Goal: Task Accomplishment & Management: Use online tool/utility

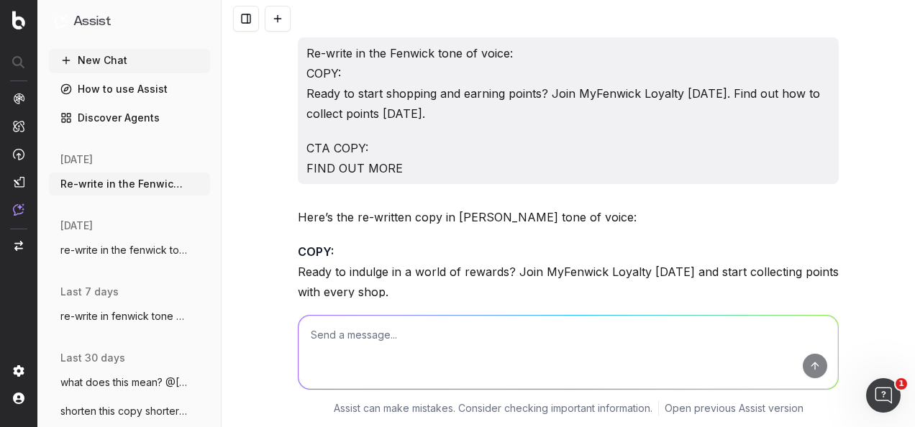
scroll to position [6246, 0]
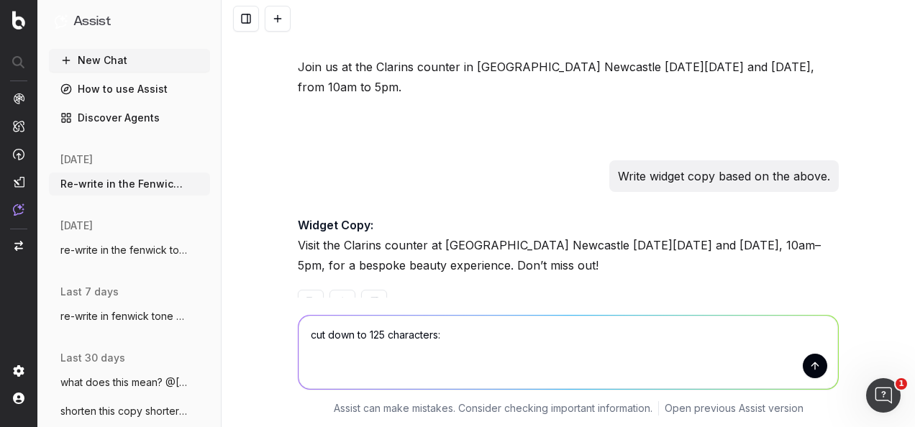
type textarea "cut down to 125 characters: Introducing our new loyalty programme - MyFenwick L…"
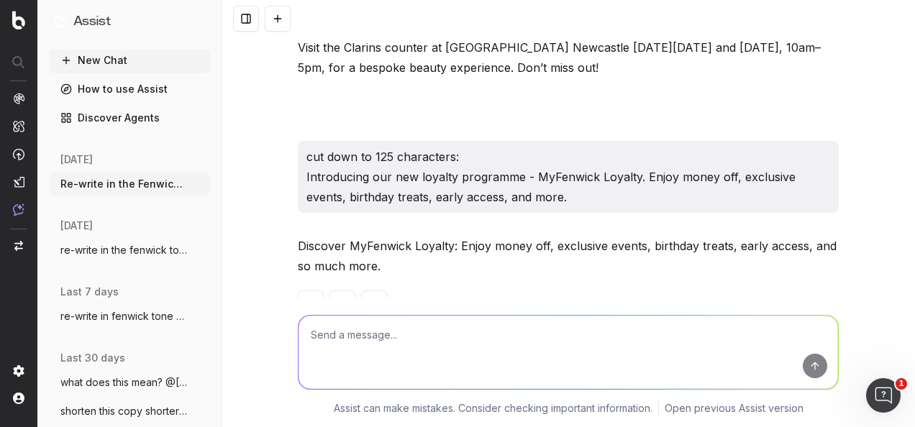
scroll to position [6444, 0]
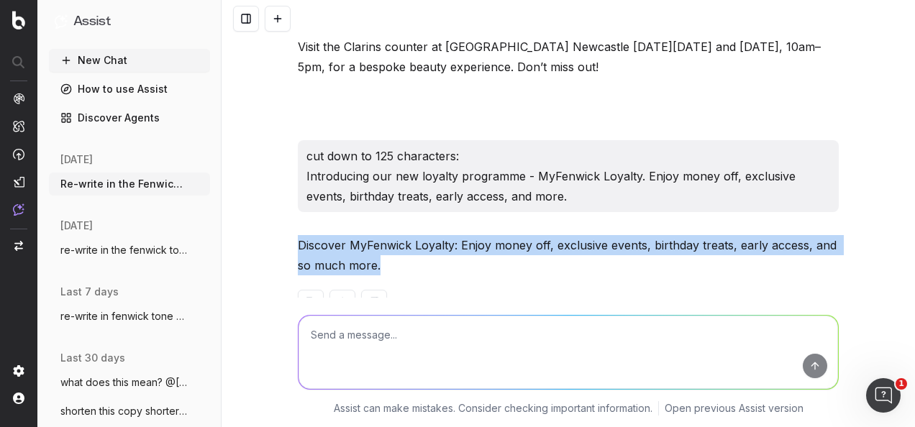
drag, startPoint x: 354, startPoint y: 219, endPoint x: 287, endPoint y: 199, distance: 69.9
copy p "Discover MyFenwick Loyalty: Enjoy money off, exclusive events, birthday treats,…"
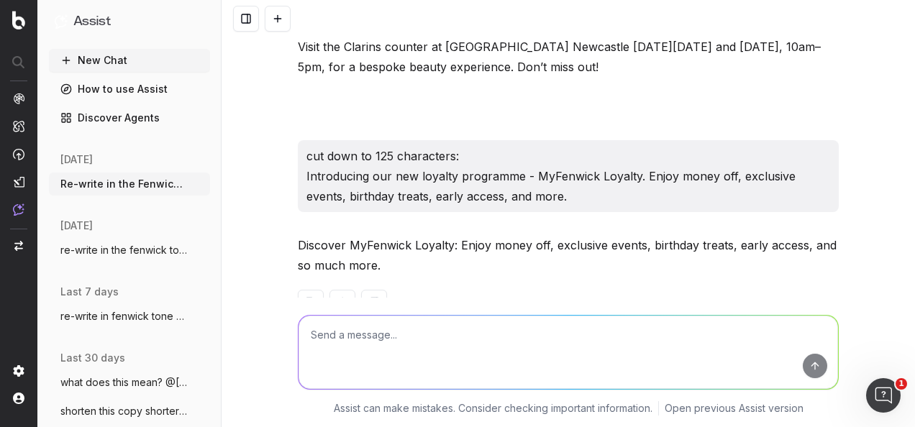
click at [375, 346] on textarea at bounding box center [568, 352] width 539 height 73
paste textarea "Join MyFenwick Loyalty for rewards: Enjoy money off, exclusive events, birthday…"
type textarea "gramatically correct? Join MyFenwick Loyalty for rewards: Enjoy money off, excl…"
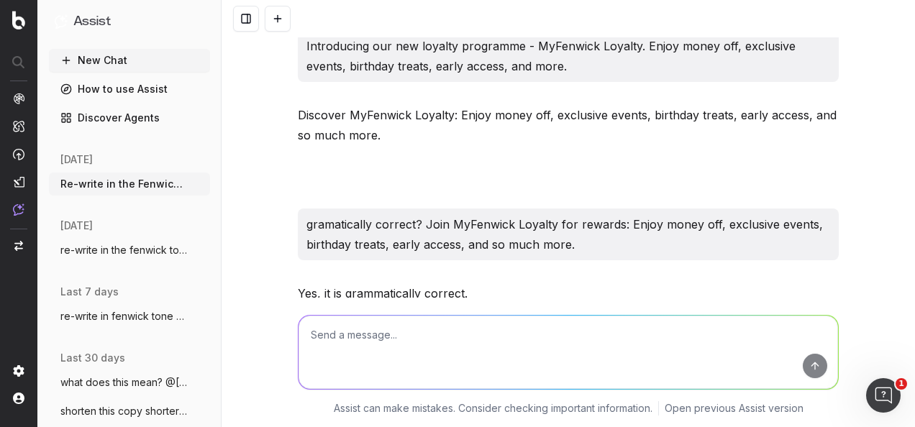
scroll to position [6602, 0]
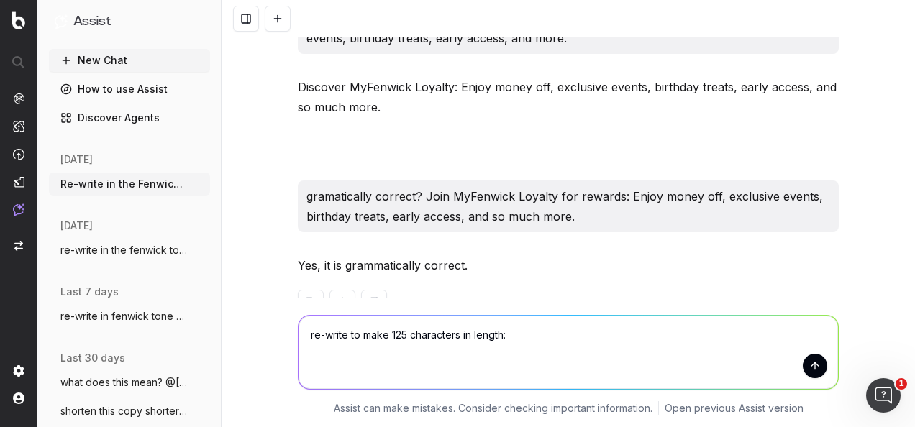
paste textarea "Join MyFenwick Loyalty for rewards: Enjoy money off, exclusive events, birthday…"
type textarea "re-write to make 125 characters in length: Join MyFenwick Loyalty for rewards: …"
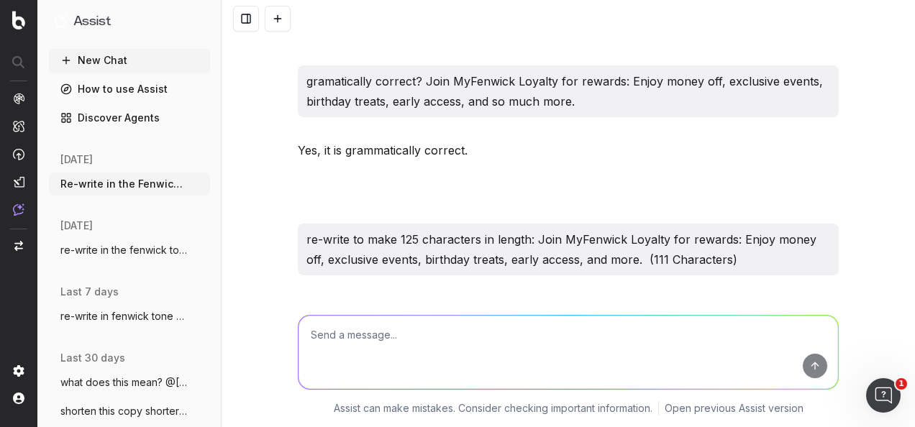
scroll to position [6781, 0]
